Goal: Task Accomplishment & Management: Use online tool/utility

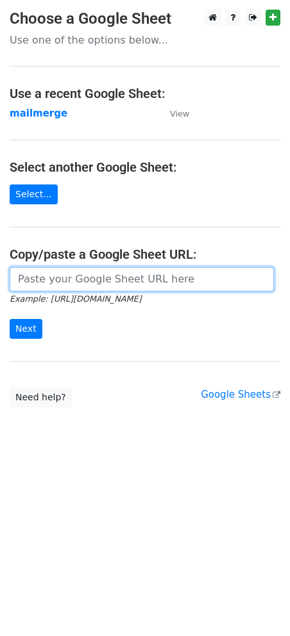
click at [48, 281] on input "url" at bounding box center [142, 279] width 264 height 24
click at [63, 282] on input "url" at bounding box center [142, 279] width 264 height 24
paste input "[URL][DOMAIN_NAME]"
type input "[URL][DOMAIN_NAME]"
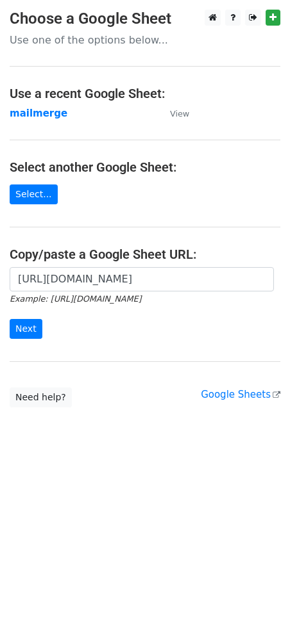
scroll to position [0, 0]
drag, startPoint x: 32, startPoint y: 333, endPoint x: 17, endPoint y: 333, distance: 14.7
click at [17, 333] on input "Next" at bounding box center [26, 329] width 33 height 20
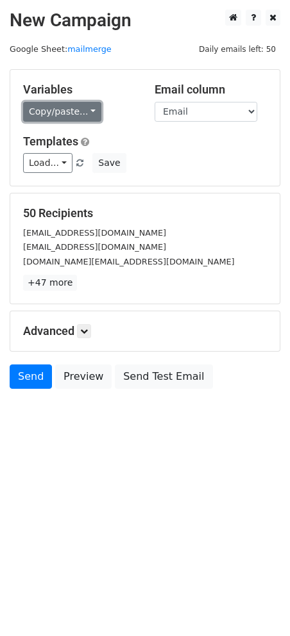
click at [84, 107] on link "Copy/paste..." at bounding box center [62, 112] width 78 height 20
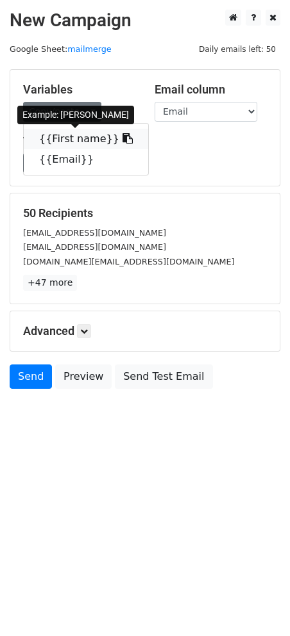
click at [79, 141] on link "{{First name}}" at bounding box center [86, 139] width 124 height 21
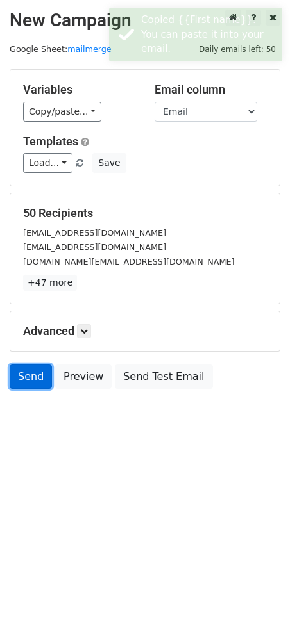
click at [27, 383] on link "Send" at bounding box center [31, 377] width 42 height 24
